Goal: Task Accomplishment & Management: Complete application form

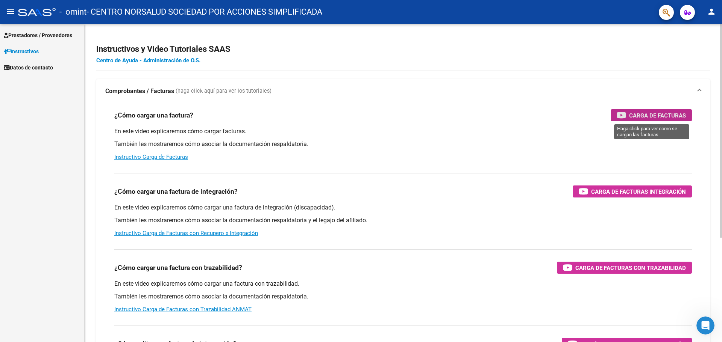
click at [633, 114] on span "Carga de Facturas" at bounding box center [657, 115] width 57 height 9
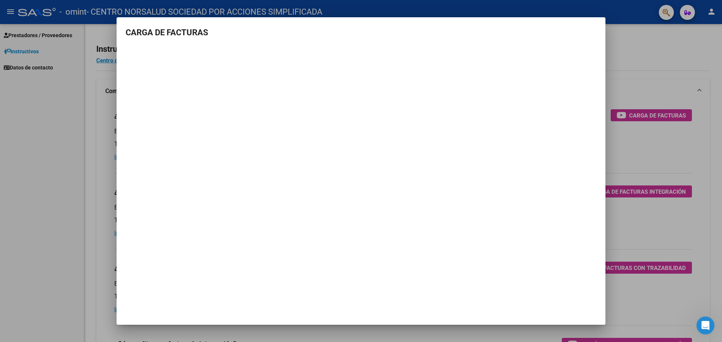
click at [683, 66] on div at bounding box center [361, 171] width 722 height 342
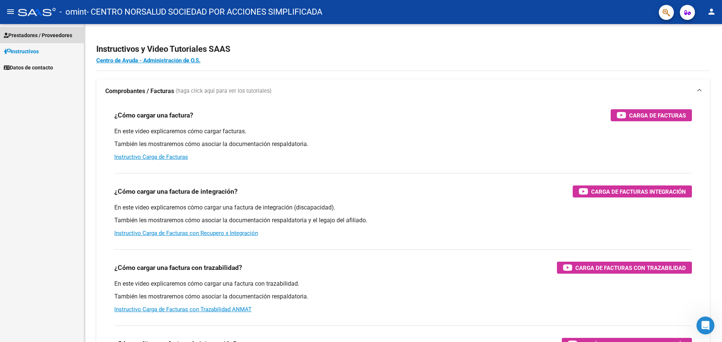
click at [61, 36] on span "Prestadores / Proveedores" at bounding box center [38, 35] width 68 height 8
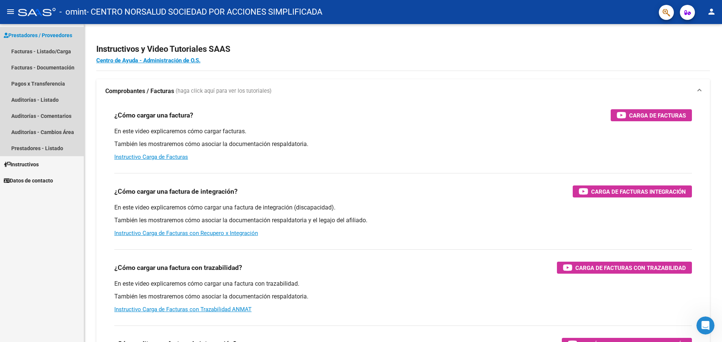
click at [53, 34] on span "Prestadores / Proveedores" at bounding box center [38, 35] width 68 height 8
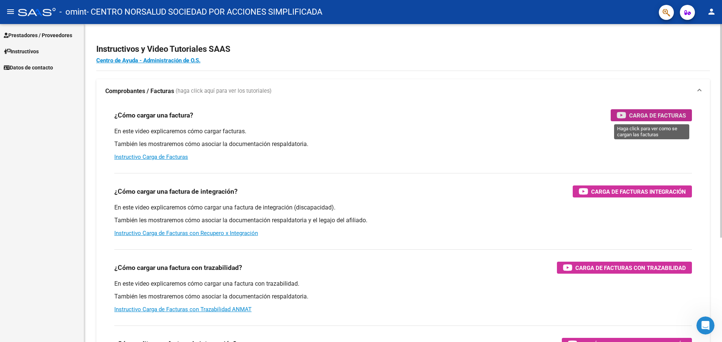
click at [666, 116] on span "Carga de Facturas" at bounding box center [657, 115] width 57 height 9
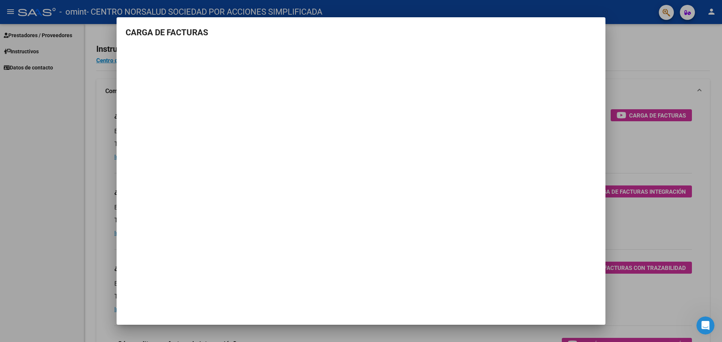
click at [614, 86] on div at bounding box center [361, 171] width 722 height 342
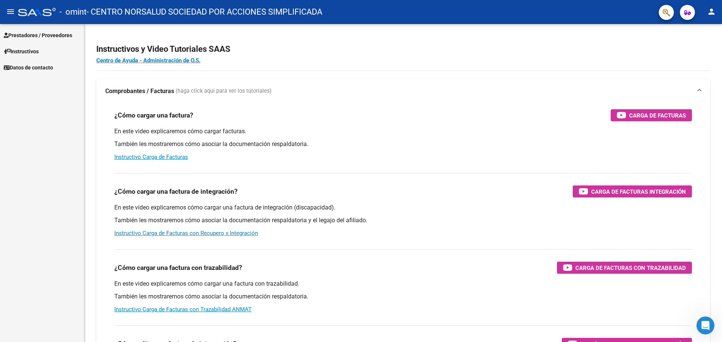
click at [51, 32] on span "Prestadores / Proveedores" at bounding box center [38, 35] width 68 height 8
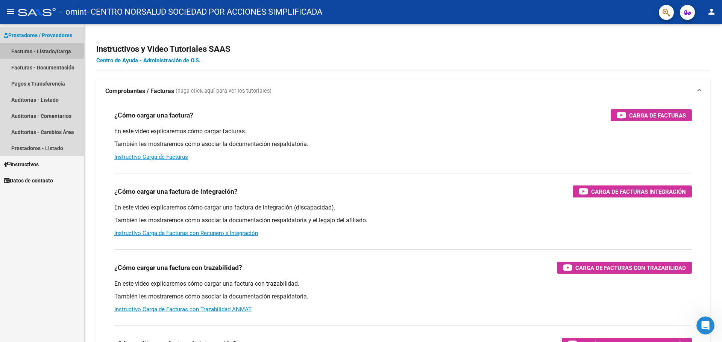
click at [48, 50] on link "Facturas - Listado/Carga" at bounding box center [42, 51] width 84 height 16
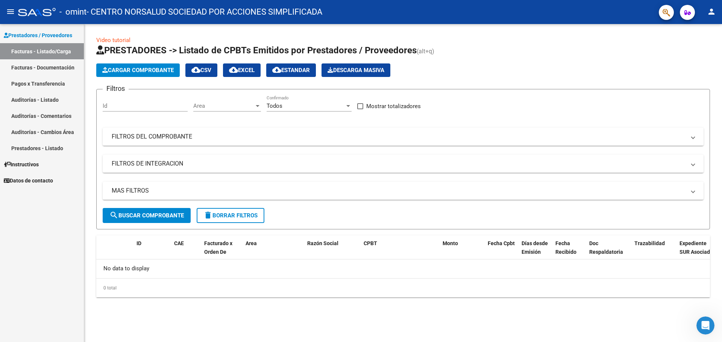
click at [143, 69] on span "Cargar Comprobante" at bounding box center [137, 70] width 71 height 7
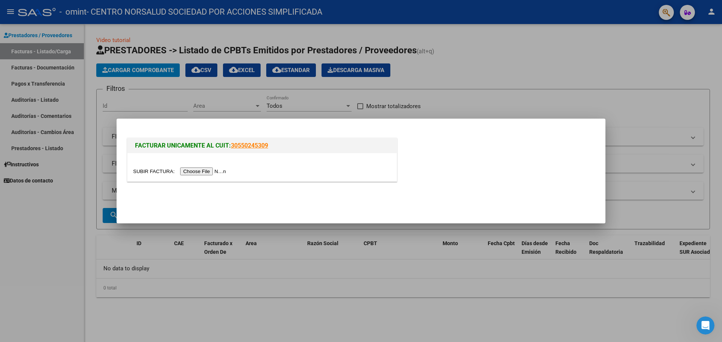
click at [203, 169] on input "file" at bounding box center [180, 172] width 95 height 8
click at [197, 172] on input "file" at bounding box center [180, 172] width 95 height 8
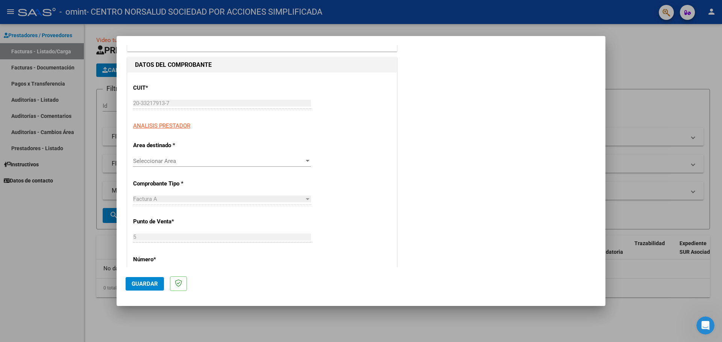
scroll to position [75, 0]
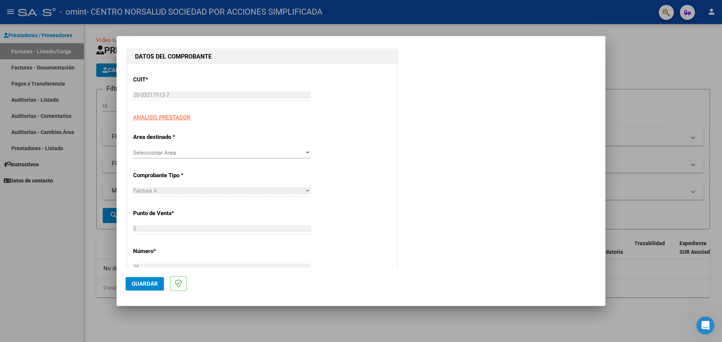
click at [215, 154] on span "Seleccionar Area" at bounding box center [218, 153] width 171 height 7
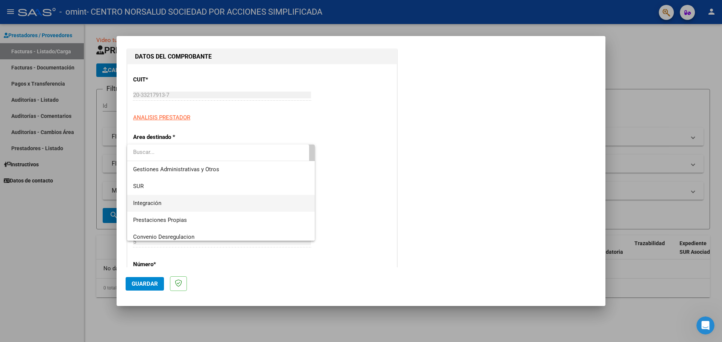
scroll to position [0, 0]
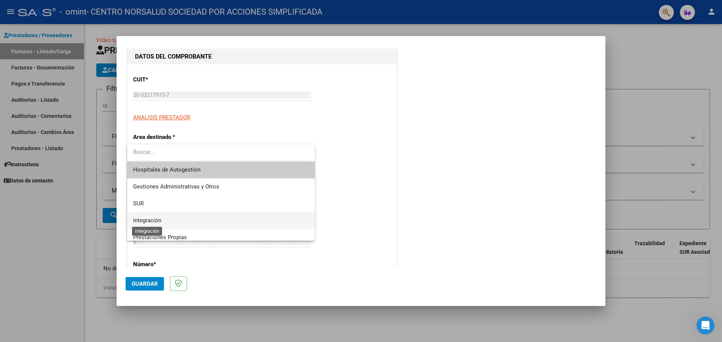
click at [159, 220] on span "Integración" at bounding box center [147, 220] width 28 height 7
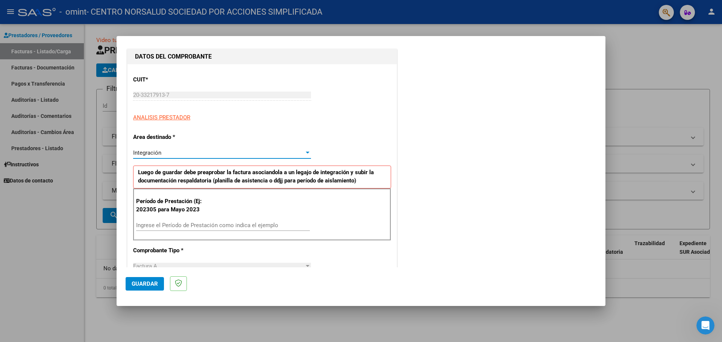
click at [168, 228] on input "Ingrese el Período de Prestación como indica el ejemplo" at bounding box center [223, 225] width 174 height 7
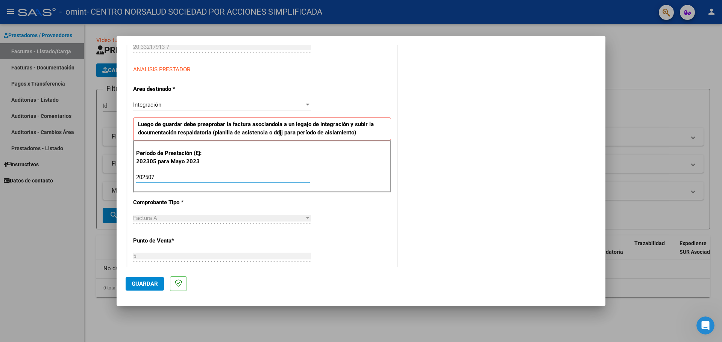
scroll to position [150, 0]
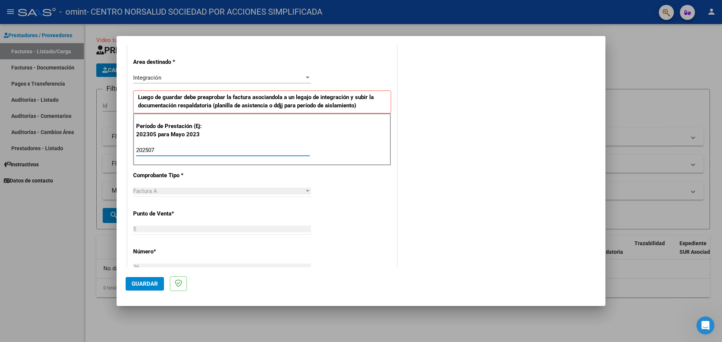
type input "202507"
click at [233, 190] on div "Factura A" at bounding box center [218, 191] width 171 height 7
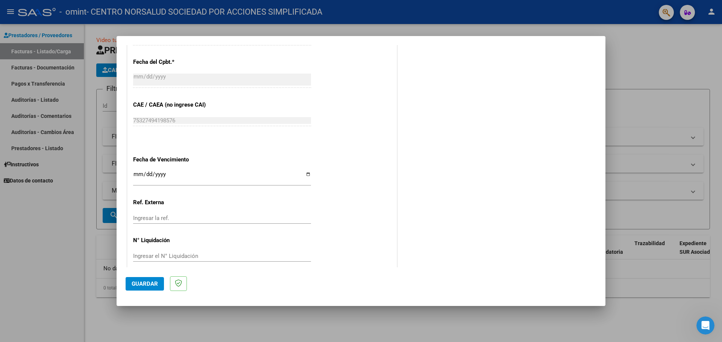
scroll to position [425, 0]
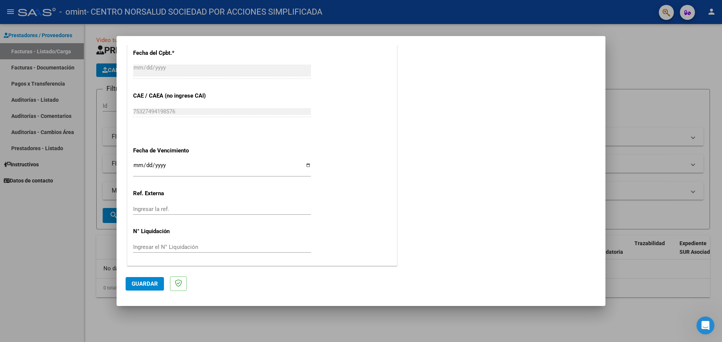
click at [306, 167] on input "Ingresar la fecha" at bounding box center [222, 168] width 178 height 12
click at [307, 164] on input "Ingresar la fecha" at bounding box center [222, 168] width 178 height 12
type input "[DATE]"
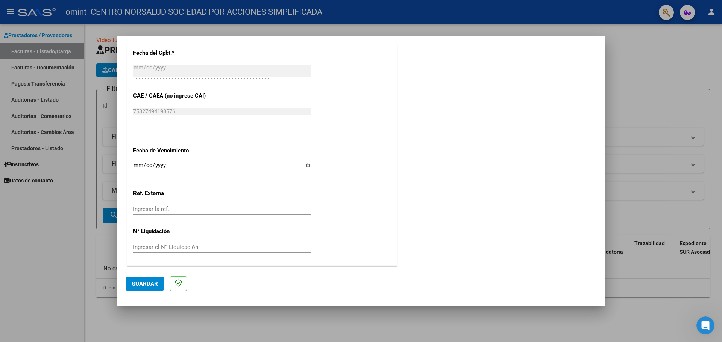
click at [148, 282] on span "Guardar" at bounding box center [145, 284] width 26 height 7
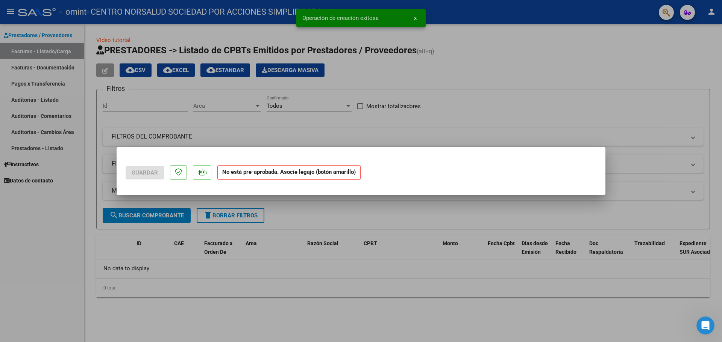
scroll to position [0, 0]
click at [445, 128] on div at bounding box center [361, 171] width 722 height 342
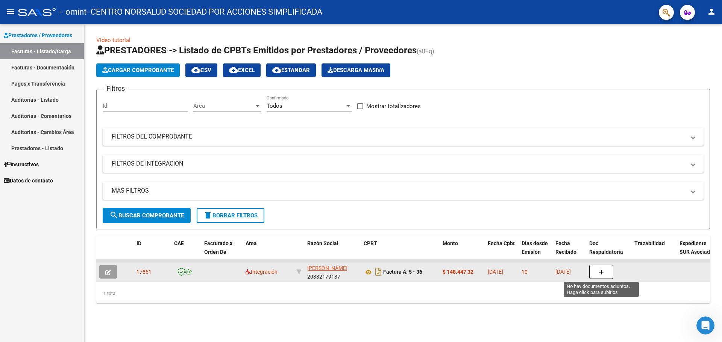
click at [602, 270] on icon "button" at bounding box center [600, 273] width 5 height 6
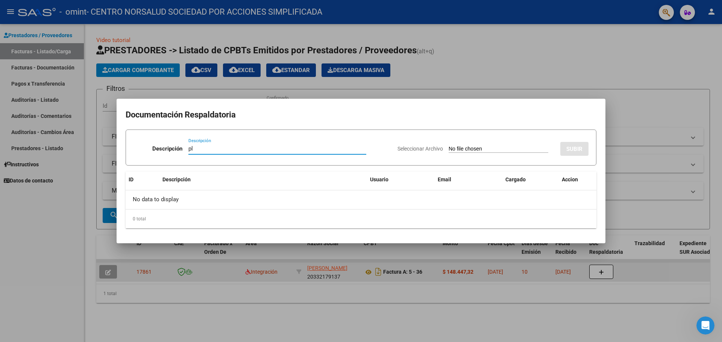
type input "p"
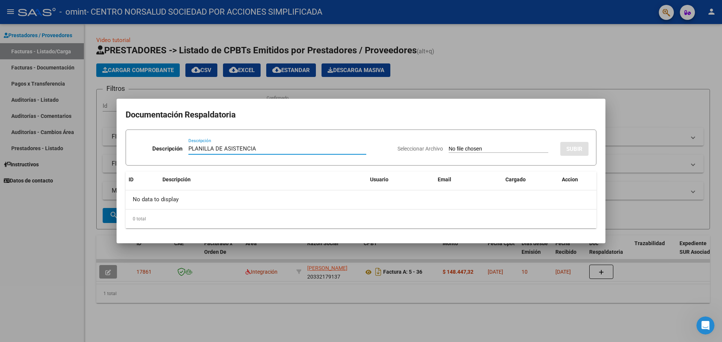
type input "PLANILLA DE ASISTENCIA"
drag, startPoint x: 260, startPoint y: 147, endPoint x: 169, endPoint y: 138, distance: 91.4
click at [169, 138] on form "Descripción PLANILLA DE ASISTENCIA Descripción Seleccionar Archivo SUBIR" at bounding box center [361, 148] width 471 height 36
click at [578, 158] on div "Seleccionar Archivo SUBIR" at bounding box center [492, 147] width 191 height 23
click at [472, 63] on div at bounding box center [361, 171] width 722 height 342
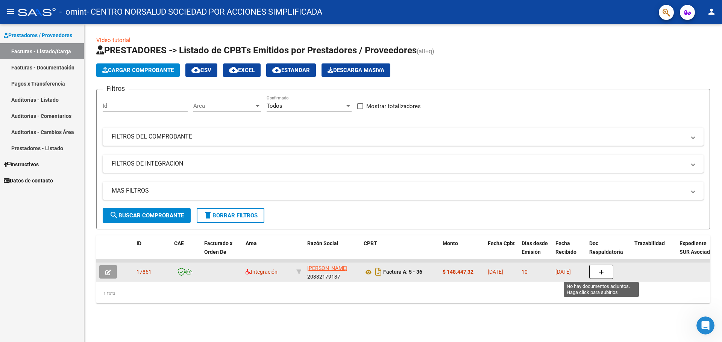
click at [598, 272] on icon "button" at bounding box center [600, 273] width 5 height 6
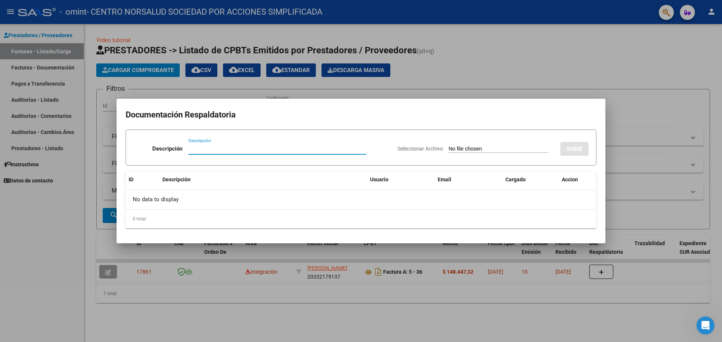
click at [611, 97] on div at bounding box center [361, 171] width 722 height 342
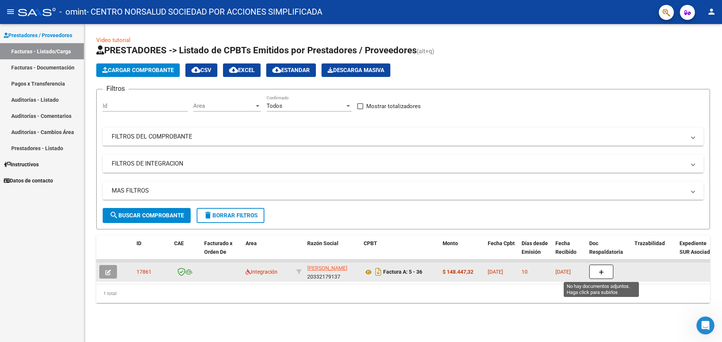
click at [601, 276] on button "button" at bounding box center [601, 272] width 24 height 14
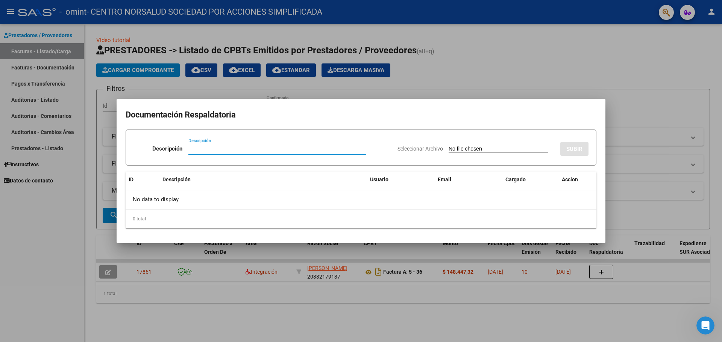
click at [573, 287] on div at bounding box center [361, 171] width 722 height 342
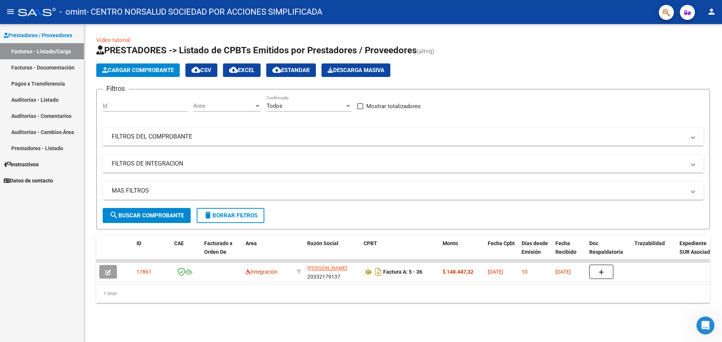
click at [237, 218] on span "delete Borrar Filtros" at bounding box center [230, 215] width 54 height 7
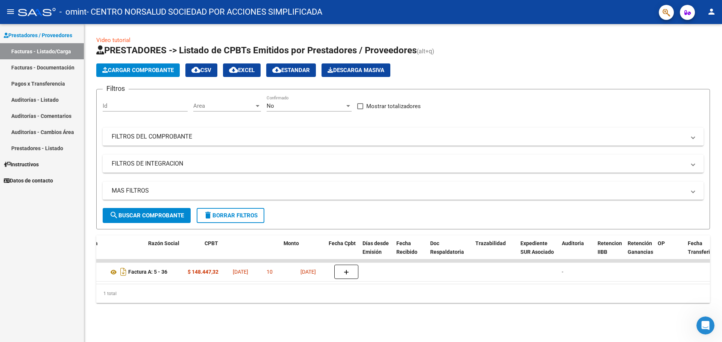
scroll to position [0, 345]
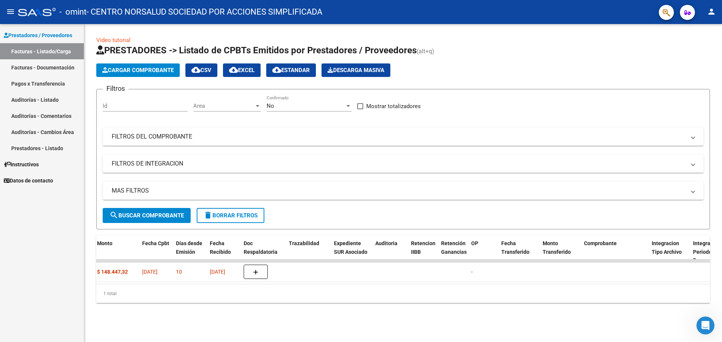
drag, startPoint x: 442, startPoint y: 291, endPoint x: 257, endPoint y: 287, distance: 184.9
click at [278, 287] on div "ID CAE Facturado x Orden De Area Razón Social CPBT Monto Fecha Cpbt Días desde …" at bounding box center [402, 270] width 613 height 68
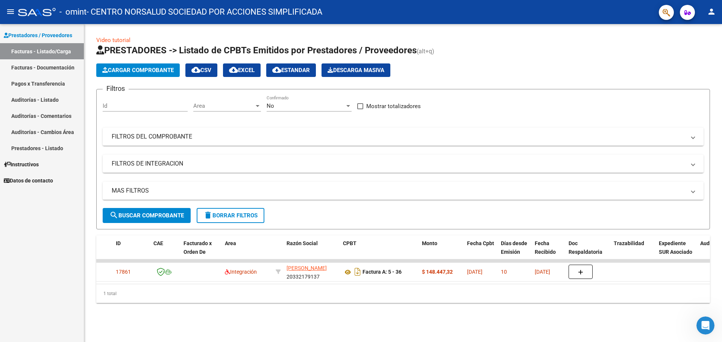
scroll to position [0, 0]
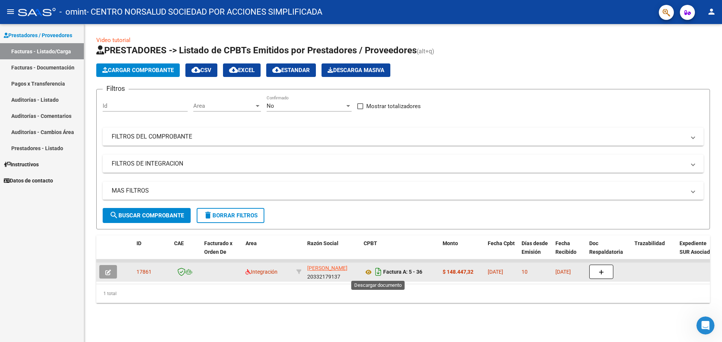
click at [381, 270] on icon "Descargar documento" at bounding box center [378, 272] width 10 height 12
click at [111, 272] on button "button" at bounding box center [108, 272] width 18 height 14
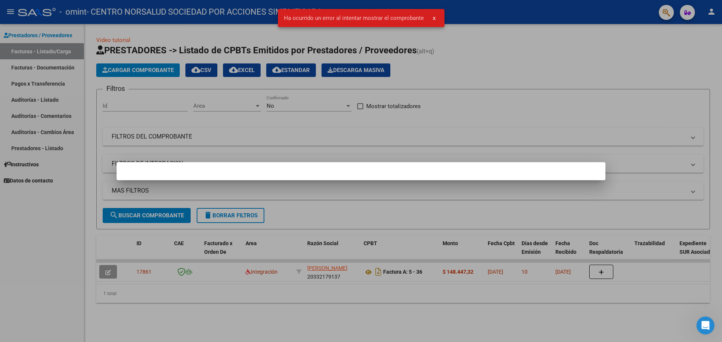
click at [463, 302] on div at bounding box center [361, 171] width 722 height 342
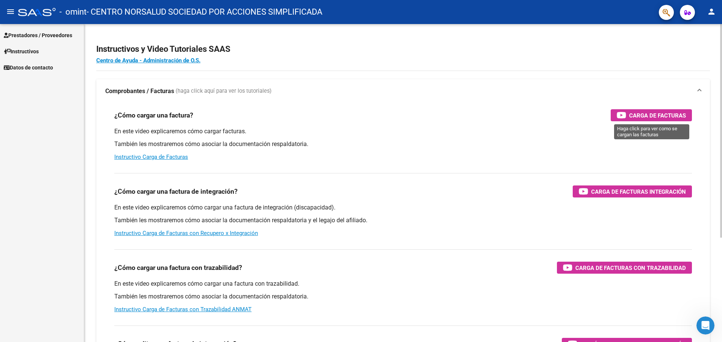
click at [670, 118] on span "Carga de Facturas" at bounding box center [657, 115] width 57 height 9
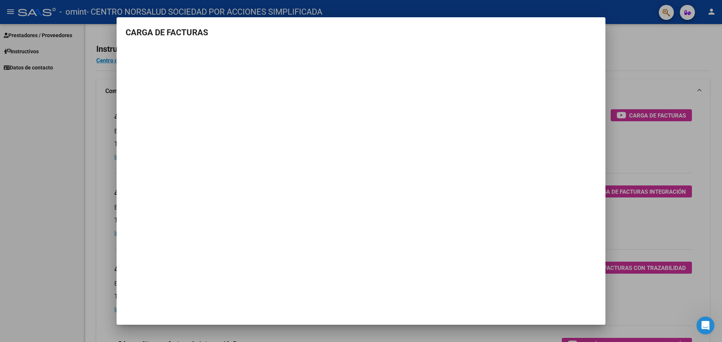
click at [472, 46] on mat-dialog-content "CARGA DE FACTURAS" at bounding box center [361, 121] width 489 height 190
